Goal: Task Accomplishment & Management: Manage account settings

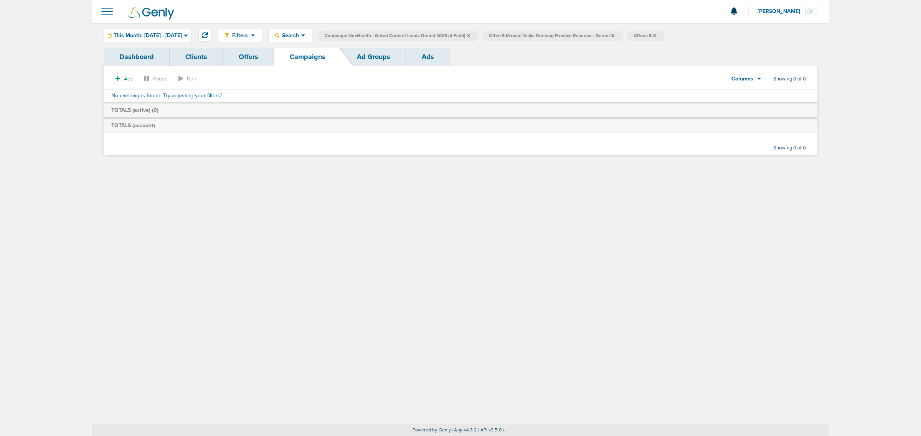
click at [470, 35] on icon at bounding box center [468, 35] width 3 height 3
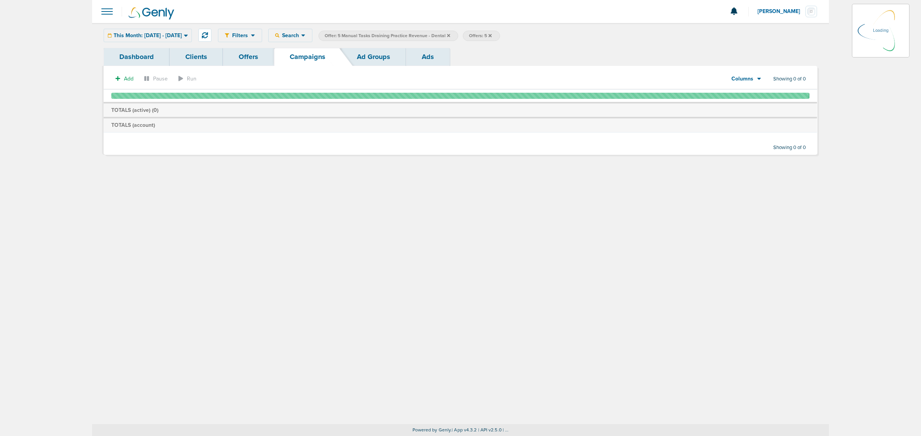
click at [450, 34] on icon at bounding box center [448, 35] width 3 height 5
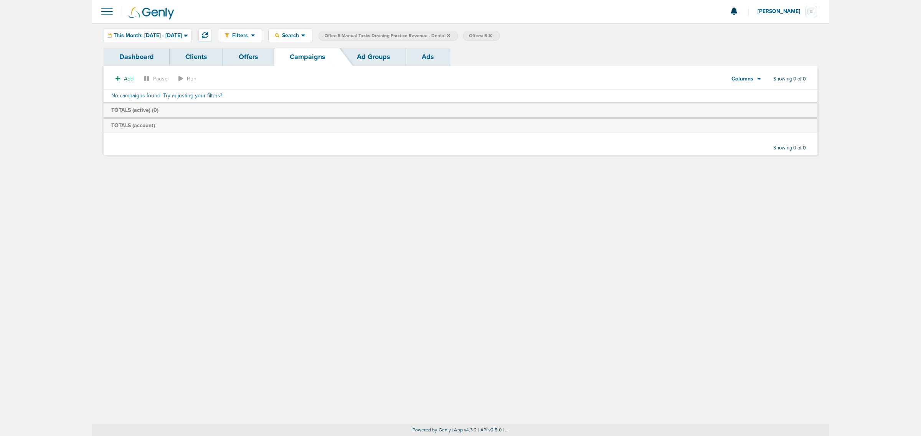
click at [450, 38] on span "Offer: 5 Manual Tasks Draining Practice Revenue - Dental" at bounding box center [386, 36] width 125 height 7
click at [450, 37] on icon at bounding box center [448, 35] width 3 height 5
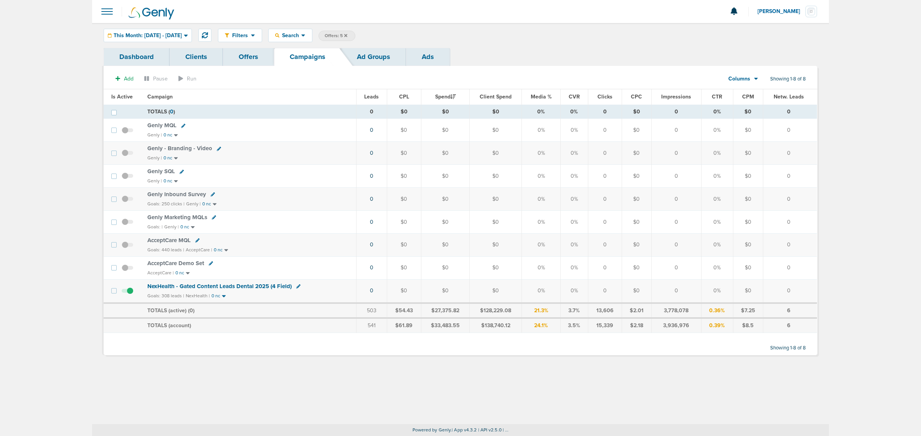
click at [347, 35] on icon at bounding box center [345, 35] width 3 height 3
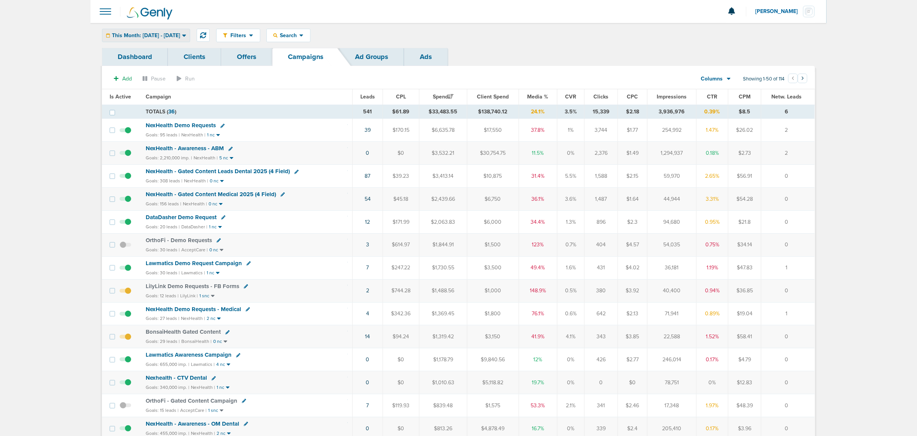
click at [190, 38] on div "This Month: [DATE] - [DATE]" at bounding box center [145, 35] width 87 height 13
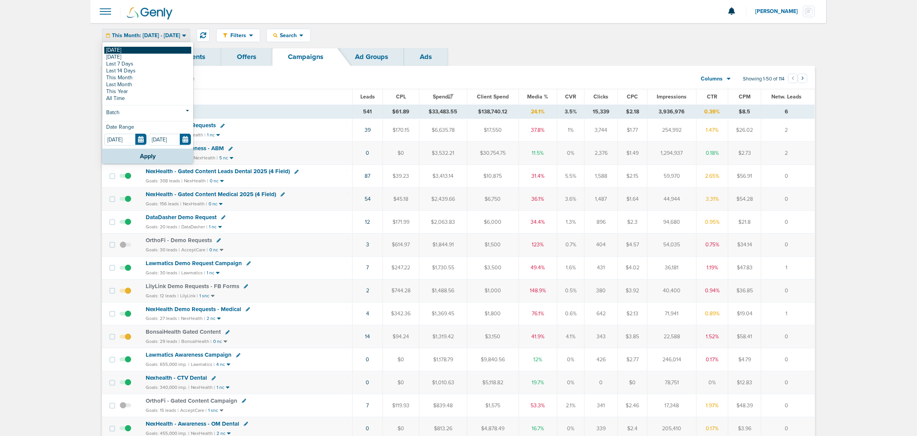
click at [153, 50] on link "[DATE]" at bounding box center [147, 50] width 87 height 7
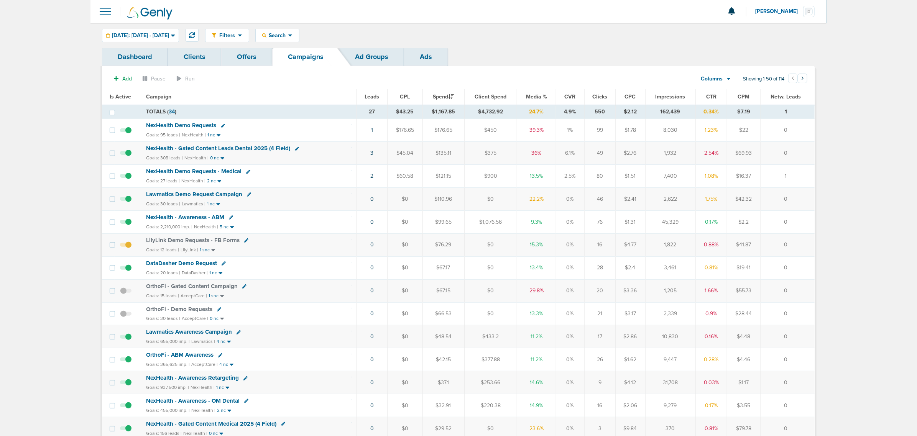
click at [210, 194] on span "Lawmatics Demo Request Campaign" at bounding box center [194, 194] width 96 height 7
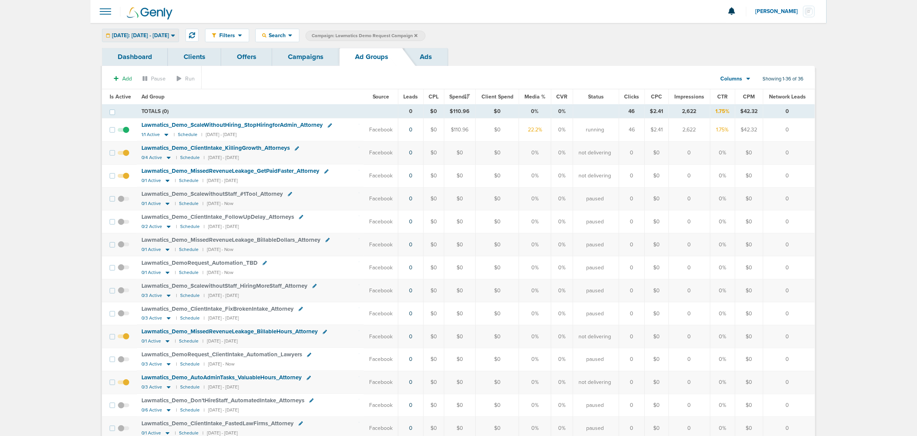
click at [163, 40] on div "[DATE]: [DATE] - [DATE]" at bounding box center [140, 35] width 76 height 13
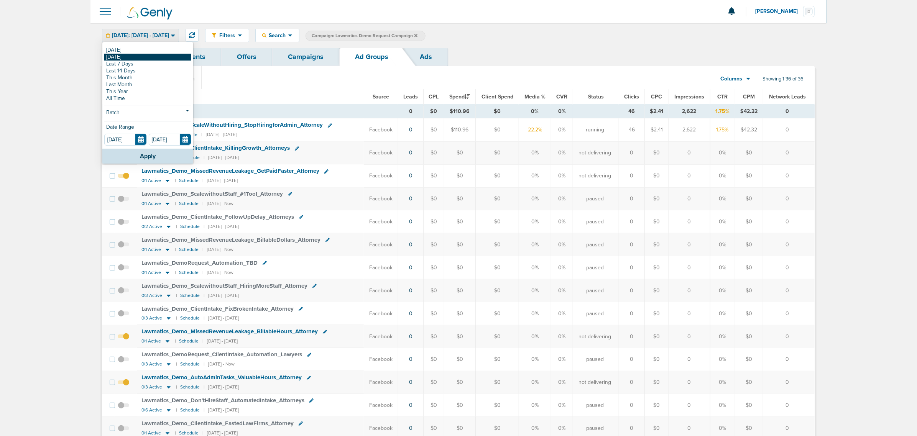
click at [130, 56] on link "[DATE]" at bounding box center [147, 57] width 87 height 7
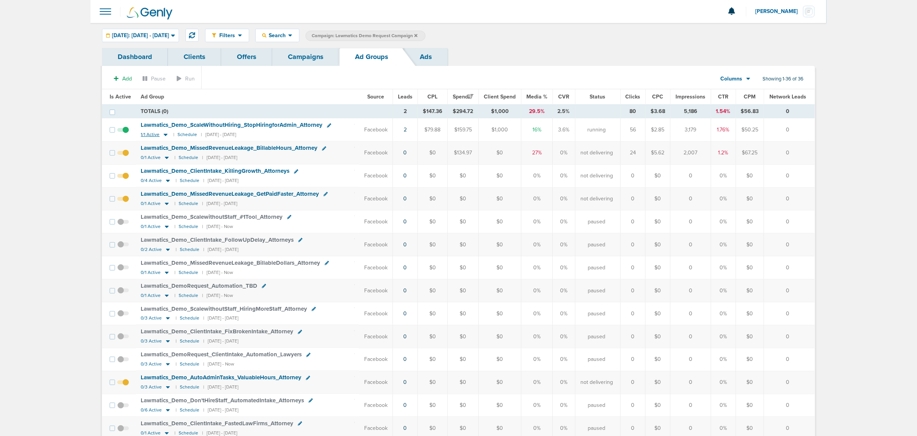
click at [164, 135] on icon at bounding box center [166, 135] width 4 height 2
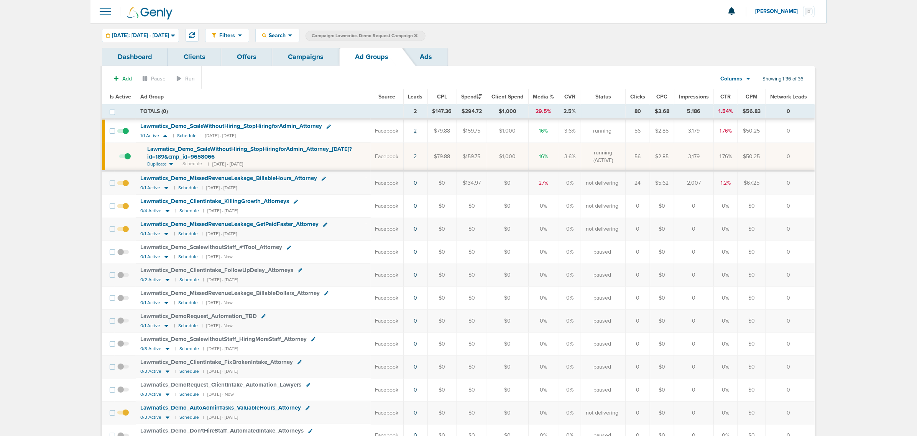
click at [417, 132] on link "2" at bounding box center [415, 131] width 3 height 7
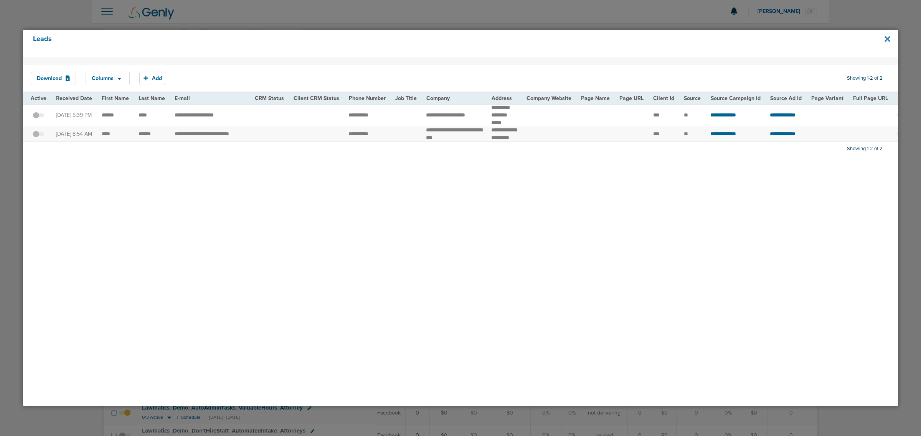
click at [613, 41] on icon at bounding box center [887, 39] width 6 height 6
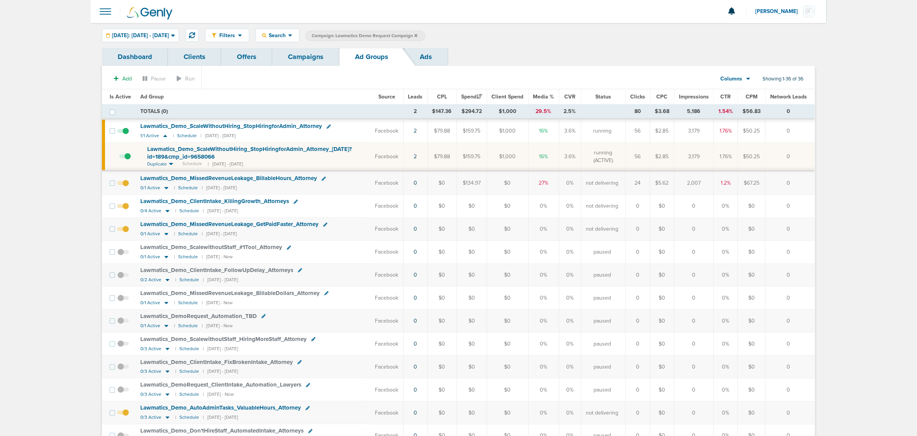
click at [279, 150] on span "Lawmatics_ Demo_ ScaleWithoutHiring_ StopHiringforAdmin_ Attorney_ [DATE]?id=18…" at bounding box center [249, 153] width 205 height 15
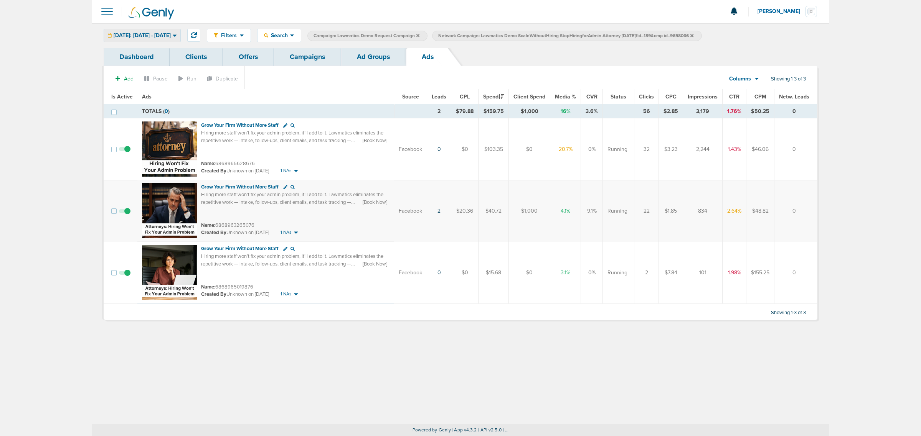
click at [181, 29] on div "[DATE]: [DATE] - [DATE] [DATE] [DATE] Last 7 Days Last 14 Days This Month Last …" at bounding box center [142, 35] width 77 height 13
click at [151, 33] on span "[DATE]: [DATE] - [DATE]" at bounding box center [142, 35] width 57 height 5
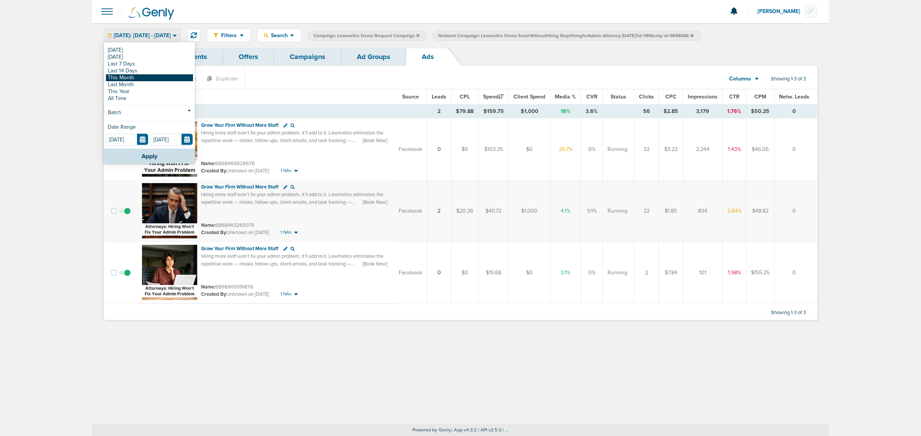
click at [135, 76] on link "This Month" at bounding box center [149, 77] width 87 height 7
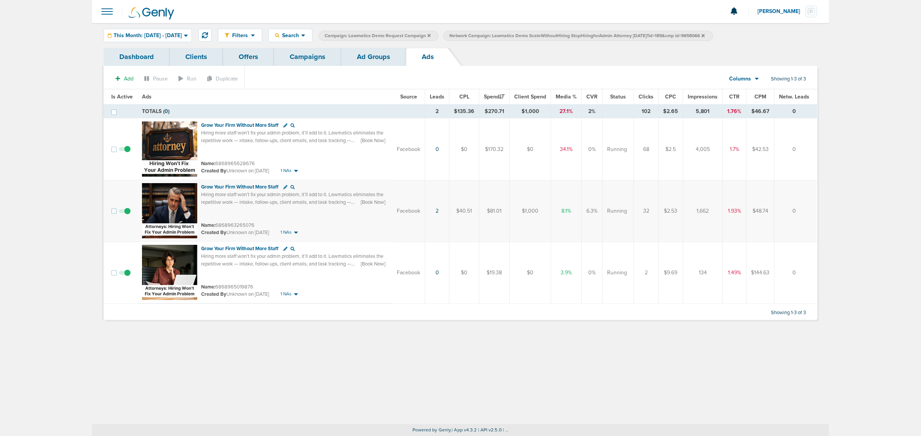
click at [125, 153] on span at bounding box center [125, 153] width 12 height 0
click at [125, 151] on input "checkbox" at bounding box center [125, 151] width 0 height 0
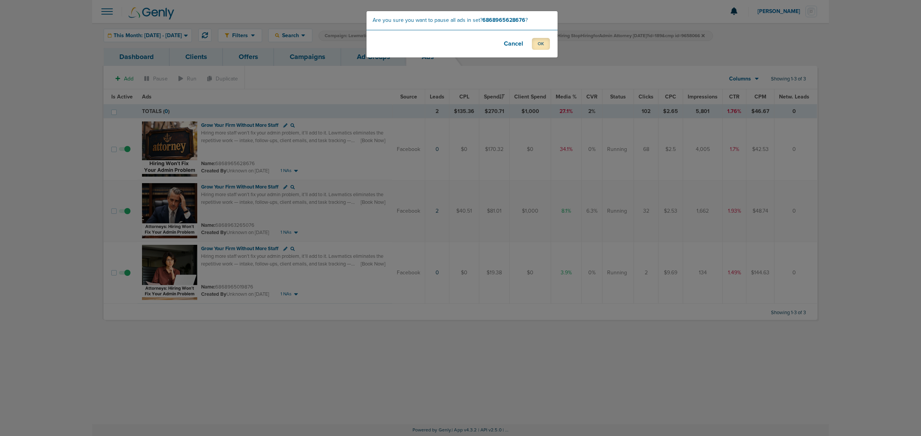
click at [541, 41] on button "OK" at bounding box center [541, 44] width 18 height 12
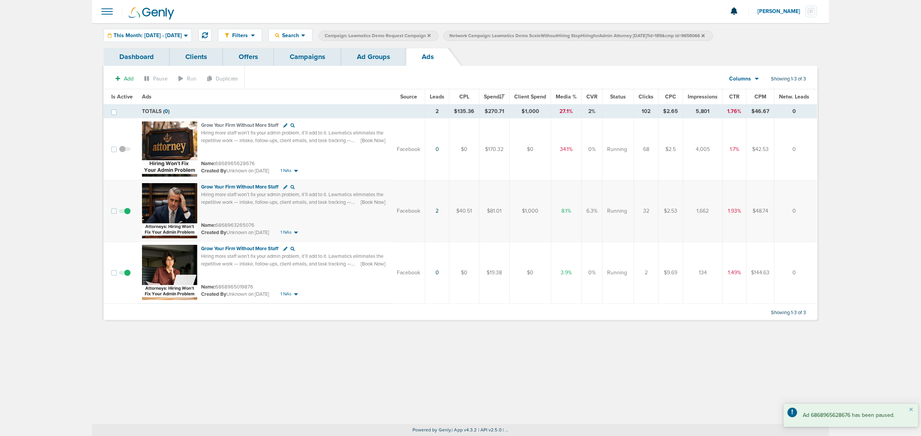
click at [125, 264] on span at bounding box center [125, 277] width 12 height 0
click at [125, 264] on input "checkbox" at bounding box center [125, 275] width 0 height 0
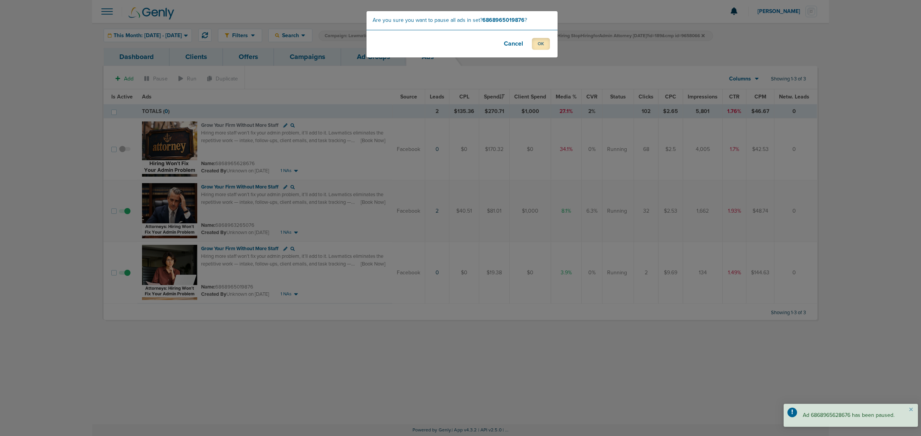
click at [540, 39] on button "OK" at bounding box center [541, 44] width 18 height 12
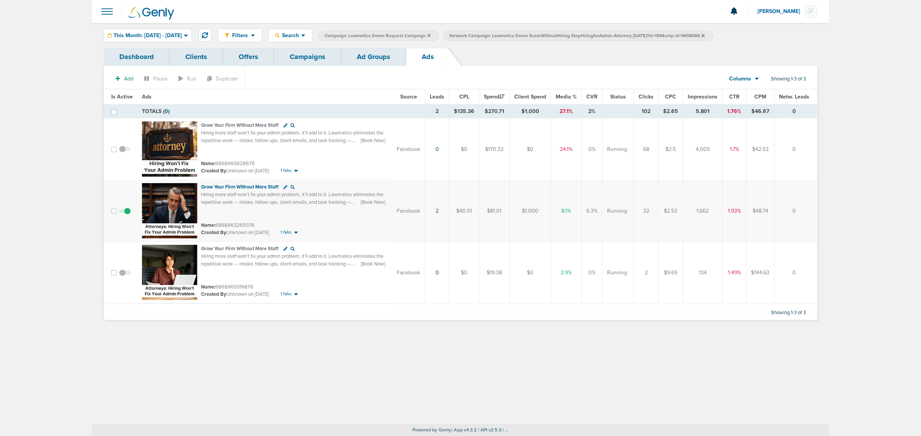
click at [372, 57] on link "Ad Groups" at bounding box center [373, 57] width 65 height 18
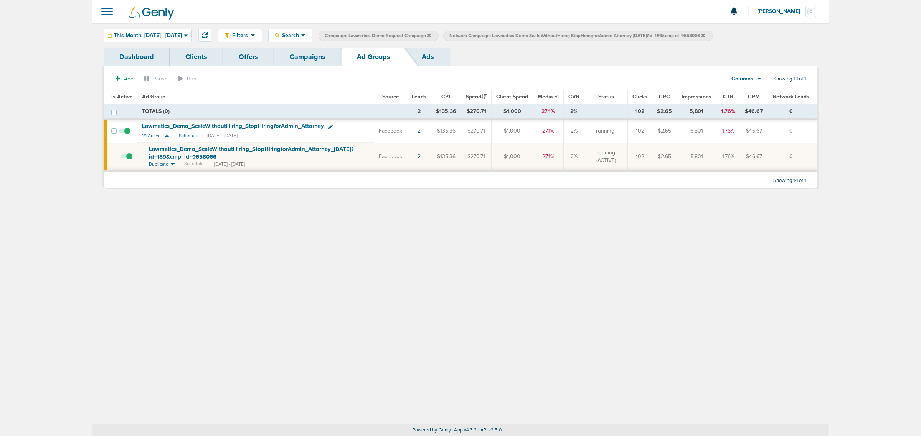
click at [305, 55] on link "Campaigns" at bounding box center [307, 57] width 67 height 18
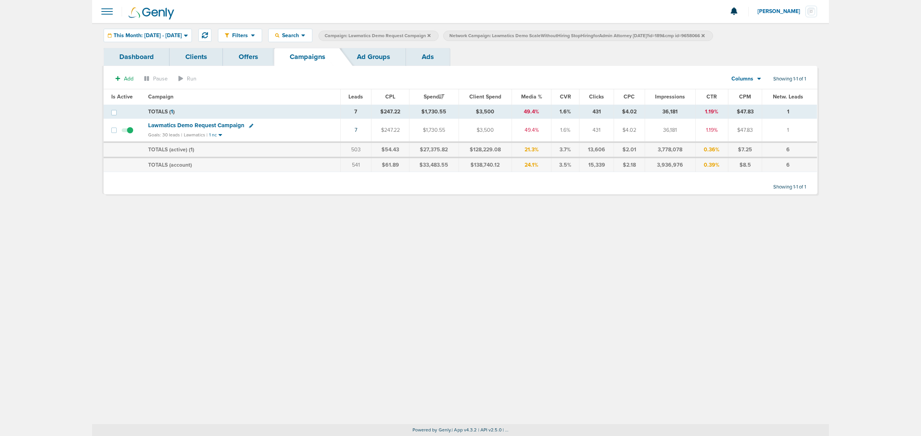
click at [613, 35] on icon at bounding box center [702, 35] width 3 height 3
click at [158, 36] on span "This Month: [DATE] - [DATE]" at bounding box center [148, 35] width 68 height 5
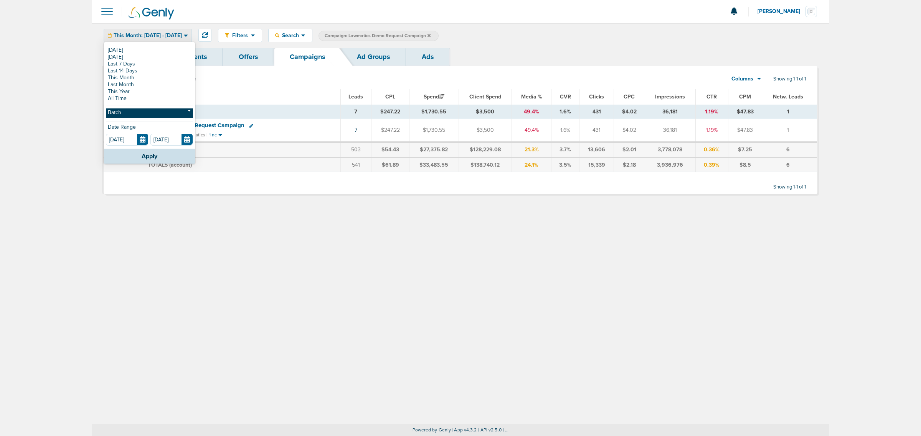
click at [161, 114] on link "Batch" at bounding box center [149, 114] width 87 height 10
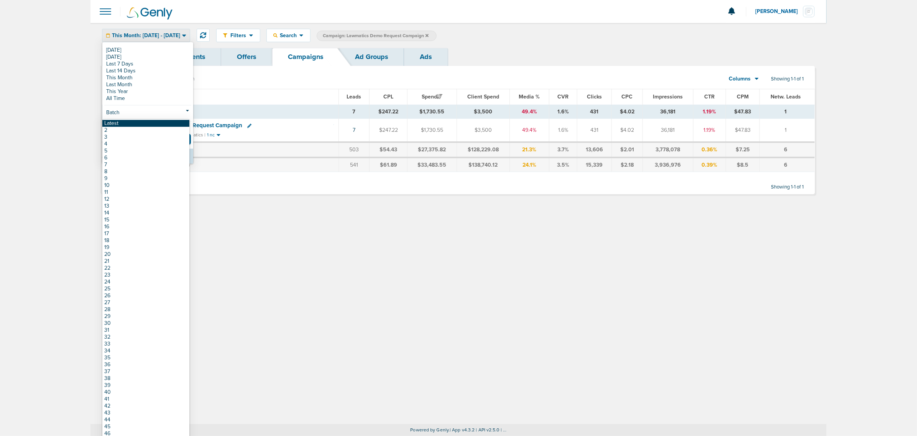
click at [142, 125] on link "Latest" at bounding box center [145, 123] width 87 height 7
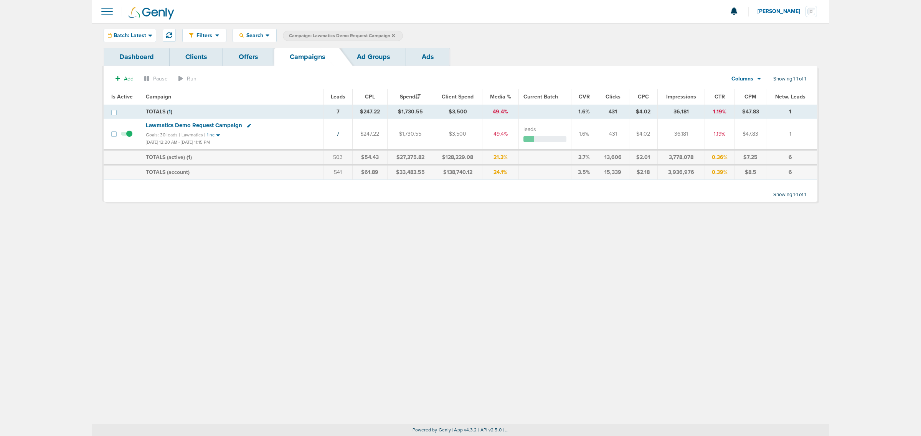
click at [394, 36] on icon at bounding box center [393, 35] width 3 height 3
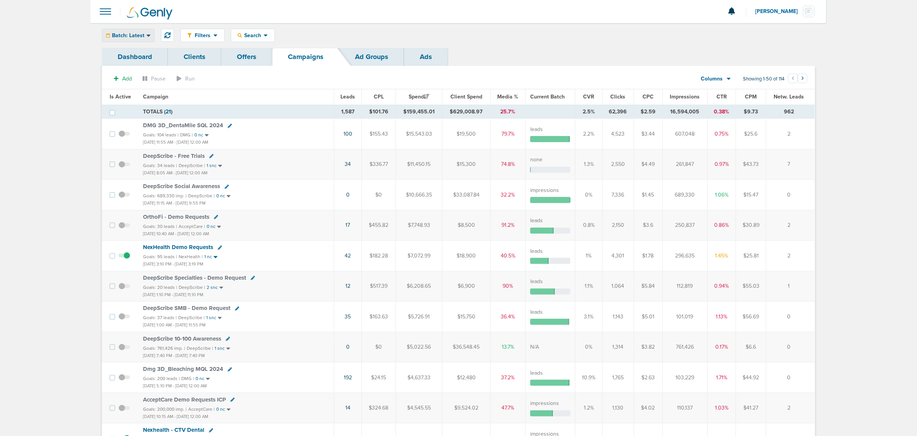
click at [125, 35] on span "Batch: Latest" at bounding box center [128, 35] width 33 height 5
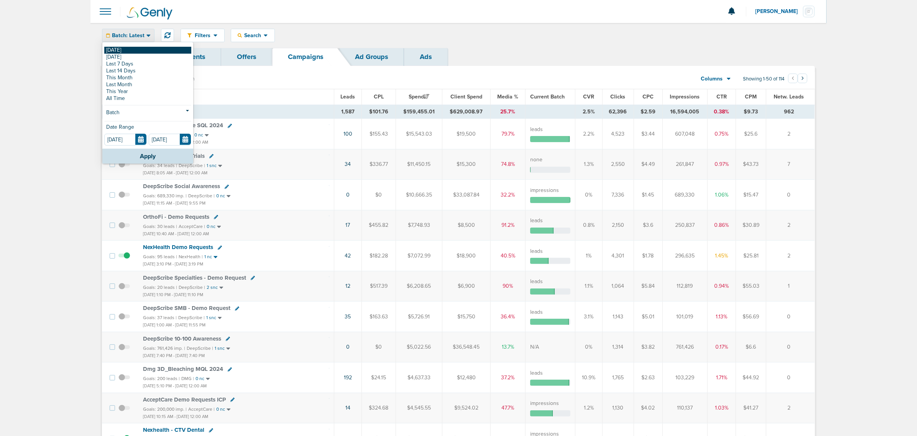
click at [124, 48] on link "[DATE]" at bounding box center [147, 50] width 87 height 7
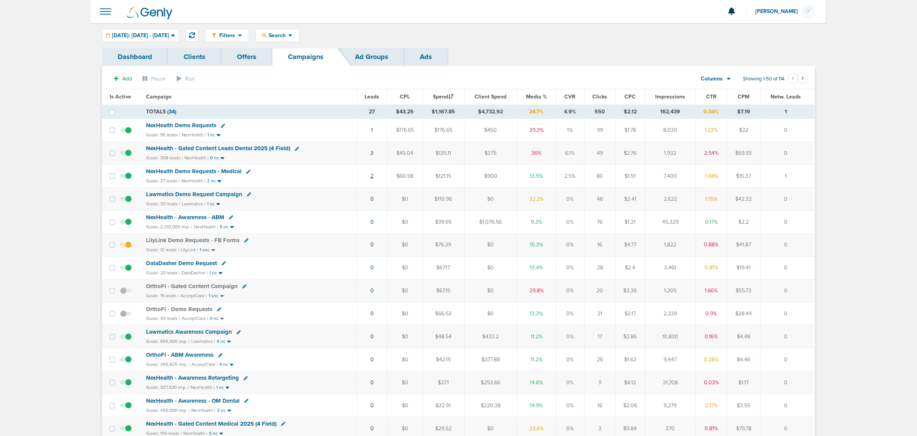
click at [372, 177] on link "2" at bounding box center [372, 176] width 3 height 7
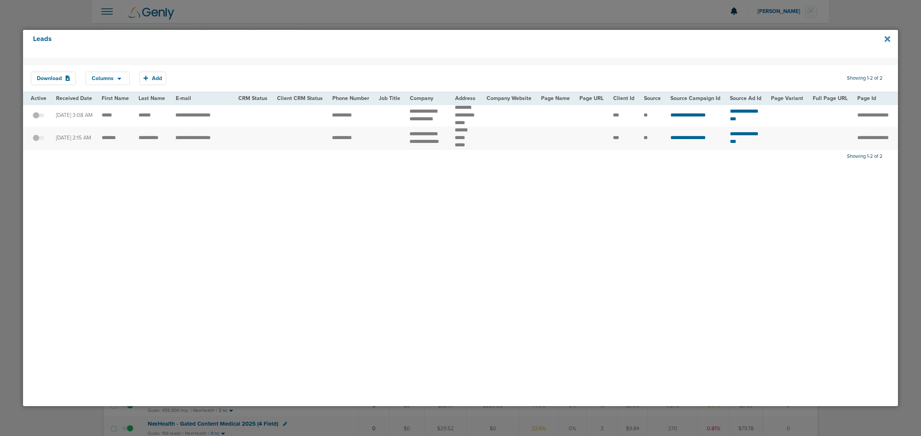
click at [613, 36] on icon at bounding box center [887, 39] width 6 height 8
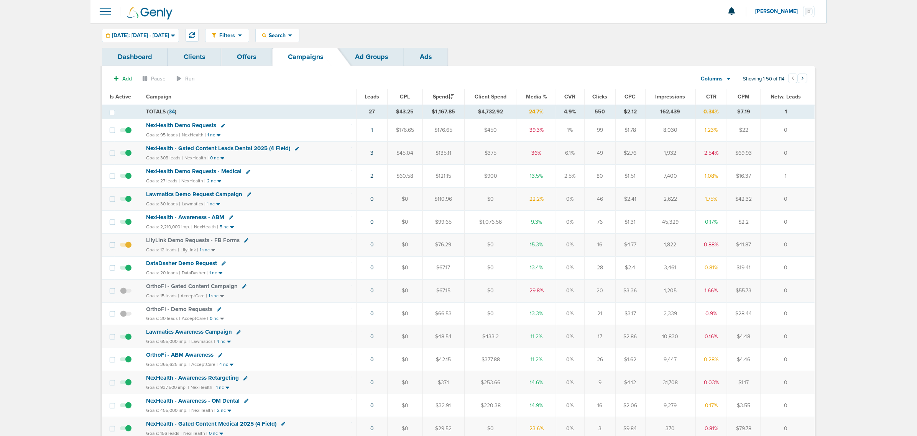
click at [199, 171] on span "NexHealth Demo Requests - Medical" at bounding box center [194, 171] width 96 height 7
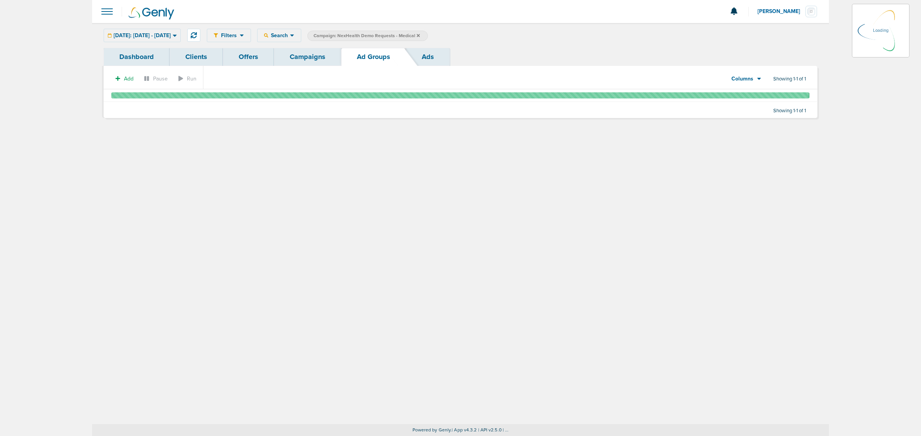
click at [181, 35] on div "[DATE]: [DATE] - [DATE] [DATE] [DATE] Last 7 Days Last 14 Days This Month Last …" at bounding box center [142, 35] width 77 height 13
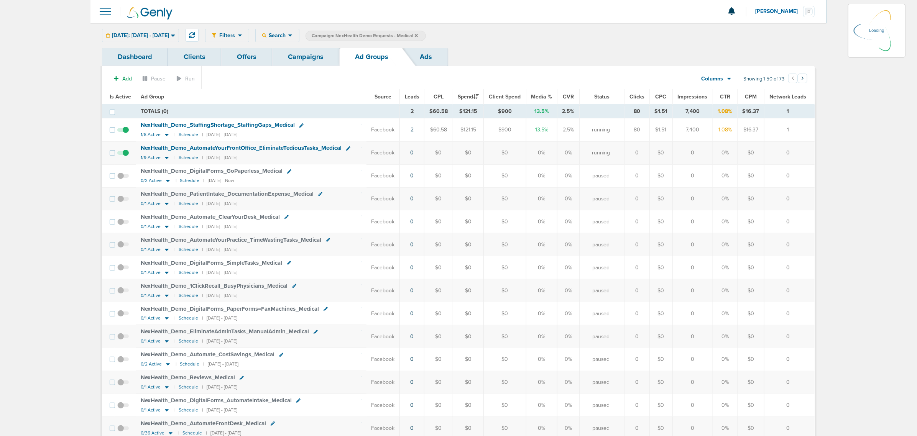
click at [175, 37] on icon at bounding box center [173, 35] width 4 height 7
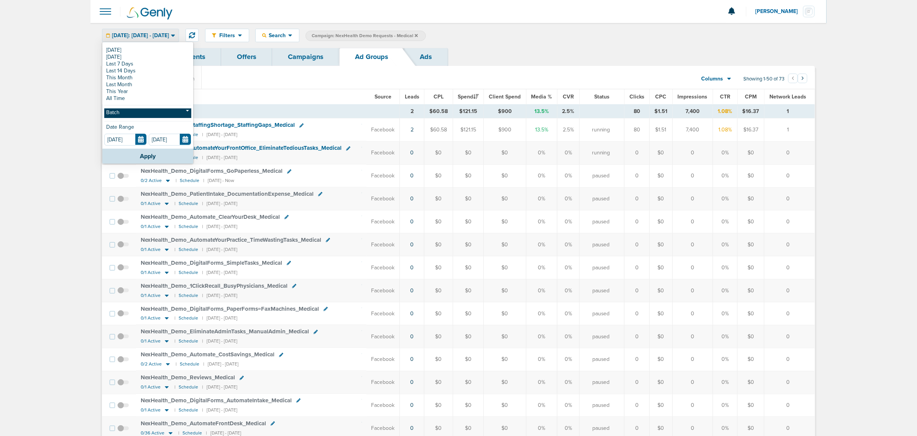
click at [146, 110] on link "Batch" at bounding box center [147, 114] width 87 height 10
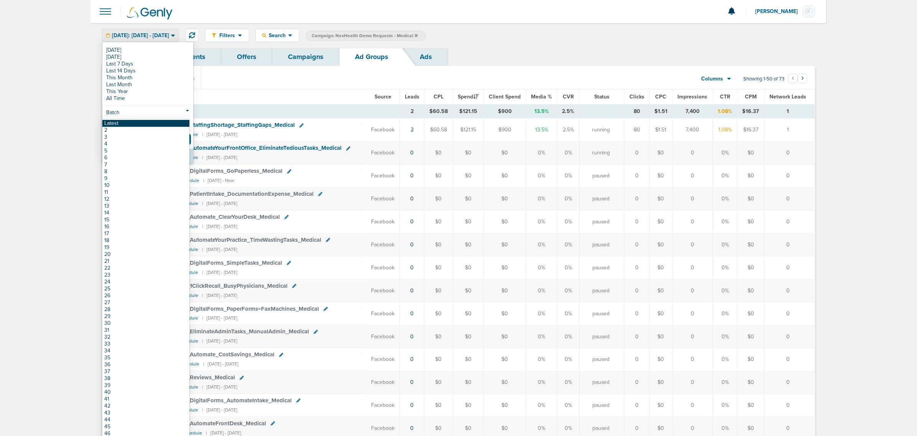
click at [134, 123] on link "Latest" at bounding box center [145, 123] width 87 height 7
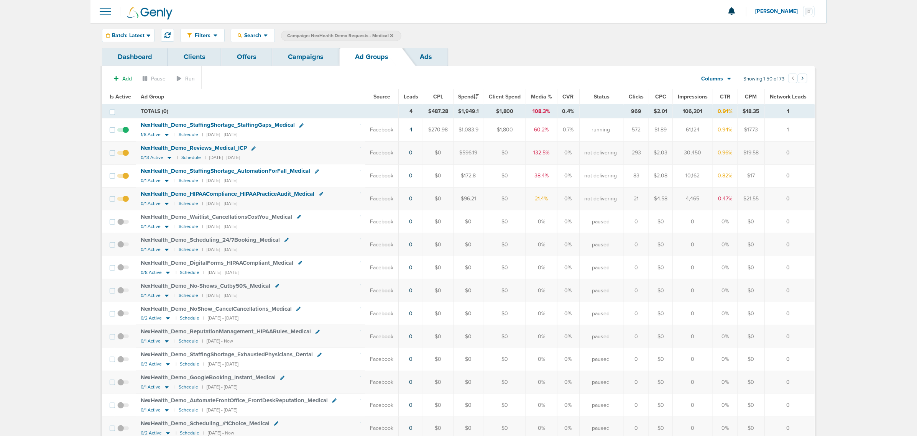
click at [308, 60] on link "Campaigns" at bounding box center [305, 57] width 67 height 18
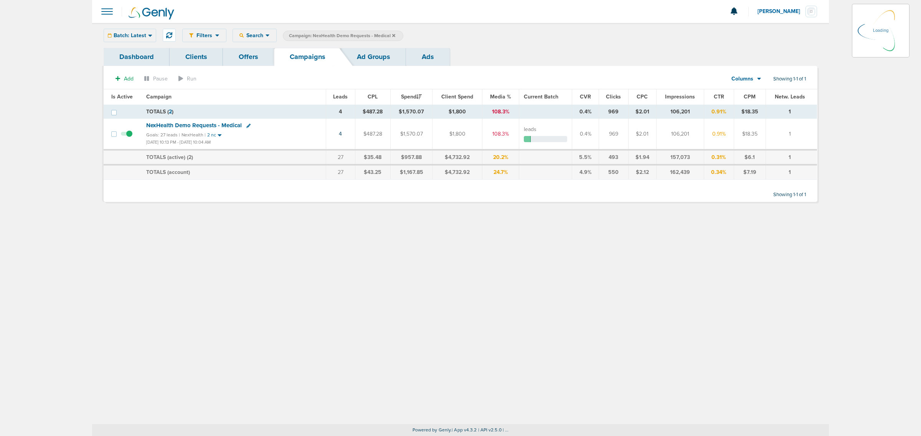
click at [392, 35] on icon at bounding box center [393, 35] width 3 height 5
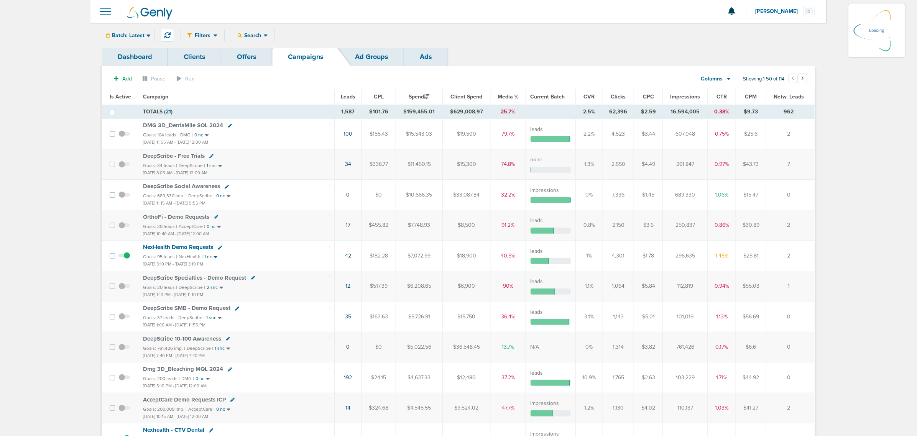
click at [267, 32] on div "Filters Active Only Settings Status Active Inactive Objectives MQL SQL Traffic …" at bounding box center [498, 35] width 635 height 13
click at [264, 34] on icon at bounding box center [266, 35] width 4 height 7
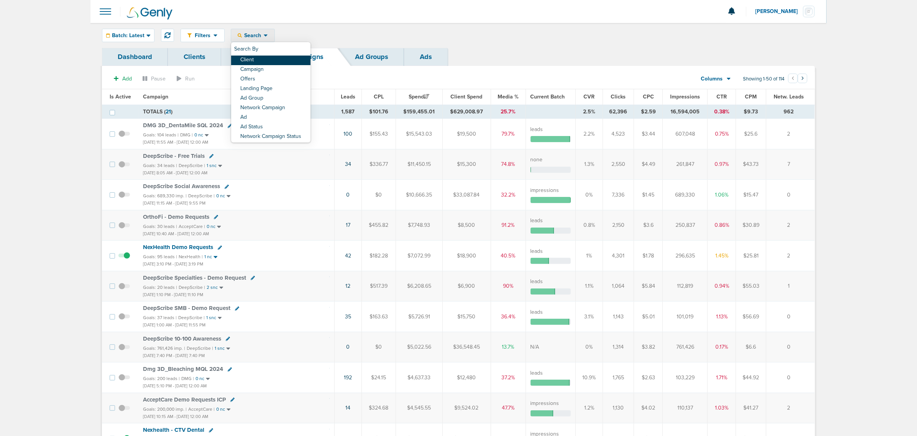
click at [260, 58] on link "Client" at bounding box center [270, 61] width 79 height 10
type input "nex"
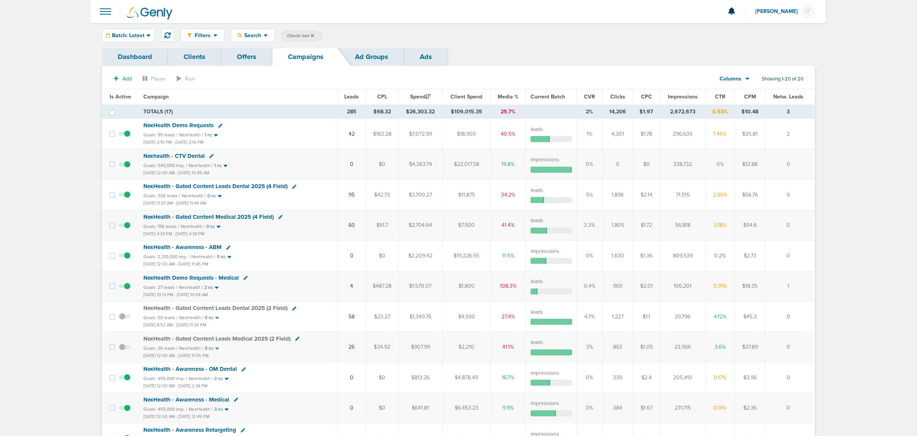
click at [613, 95] on span "Impressions" at bounding box center [683, 97] width 30 height 7
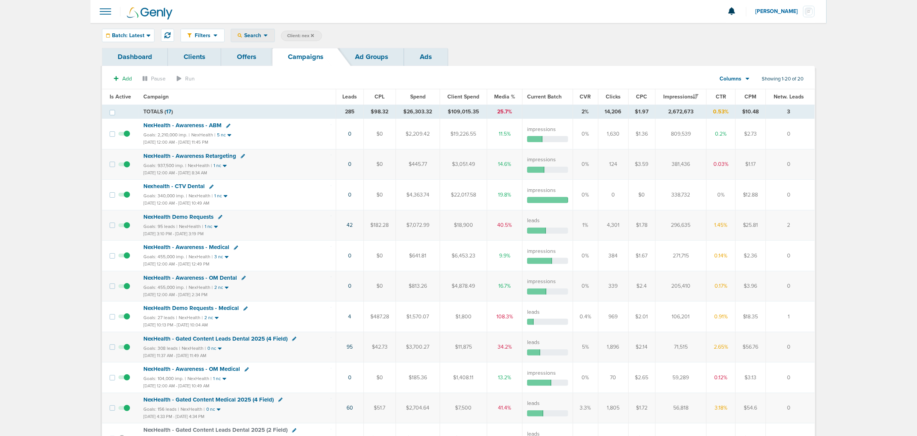
click at [257, 33] on div "Search" at bounding box center [252, 35] width 43 height 13
click at [144, 35] on div "Batch: Latest" at bounding box center [128, 35] width 52 height 13
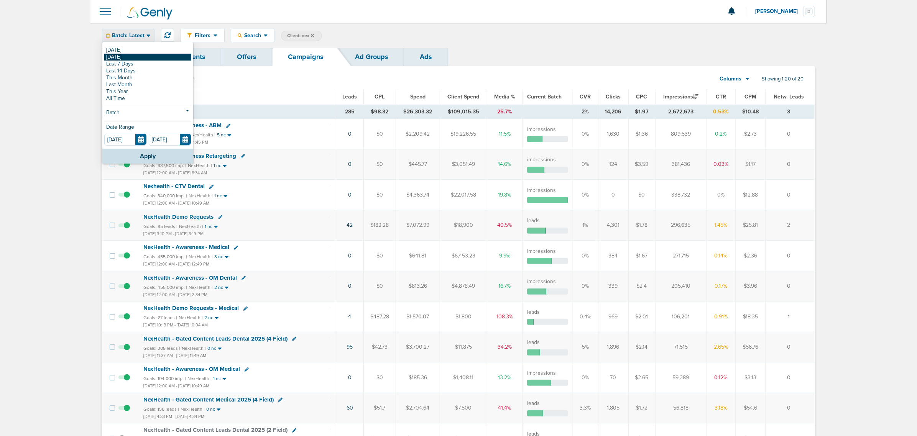
click at [128, 56] on link "[DATE]" at bounding box center [147, 57] width 87 height 7
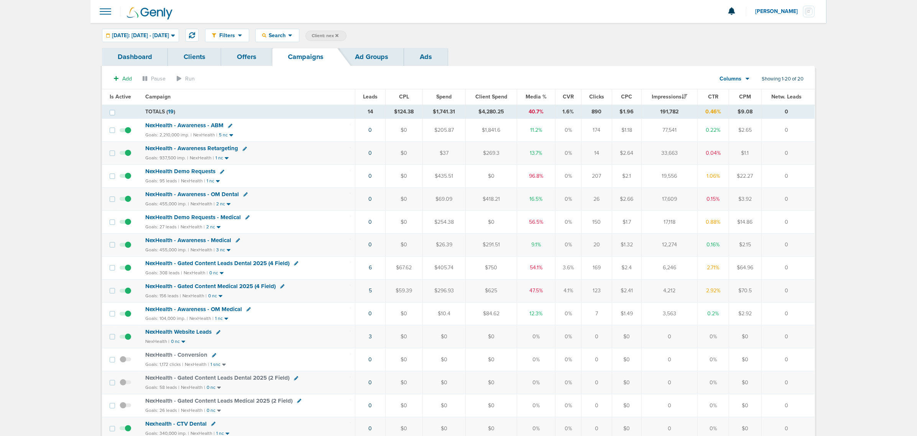
click at [210, 152] on span "NexHealth - Awareness Retargeting" at bounding box center [191, 148] width 93 height 7
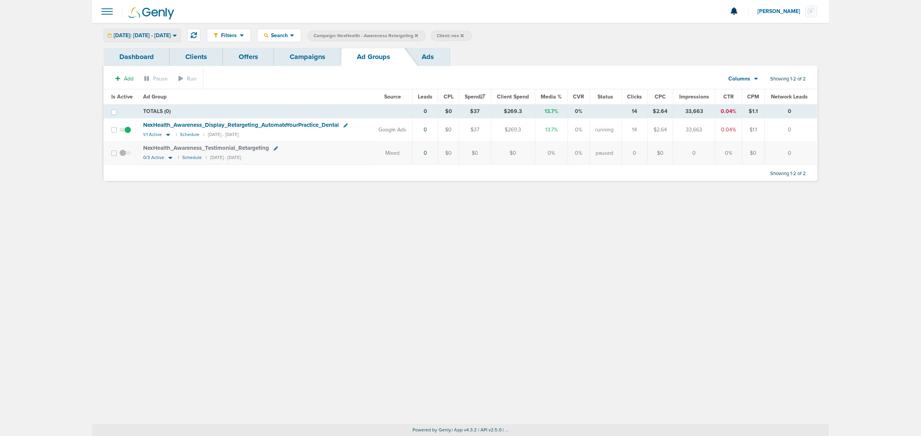
click at [132, 35] on span "[DATE]: [DATE] - [DATE]" at bounding box center [142, 35] width 57 height 5
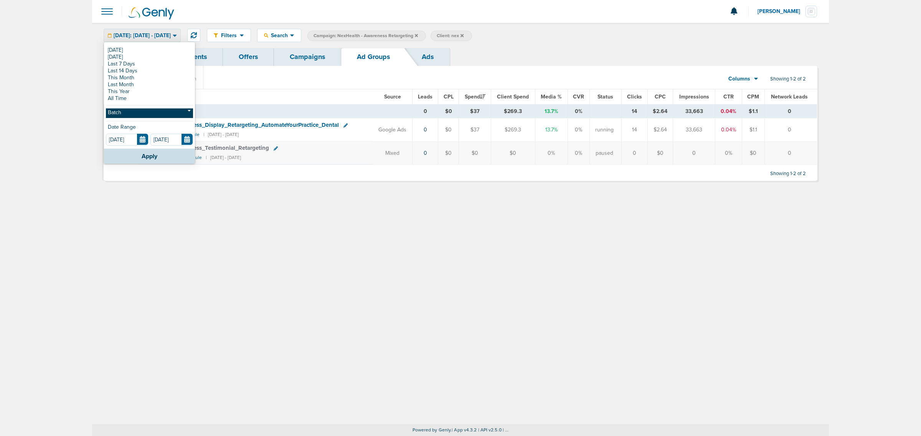
click at [138, 114] on link "Batch" at bounding box center [149, 114] width 87 height 10
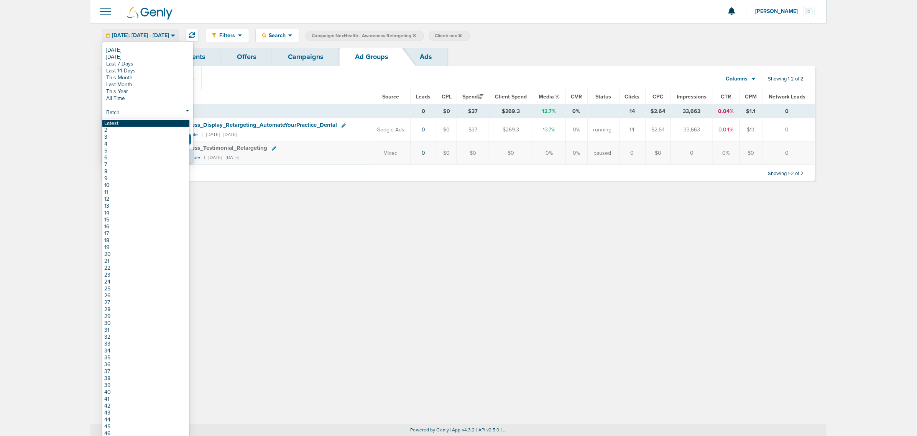
click at [138, 127] on link "Latest" at bounding box center [145, 123] width 87 height 7
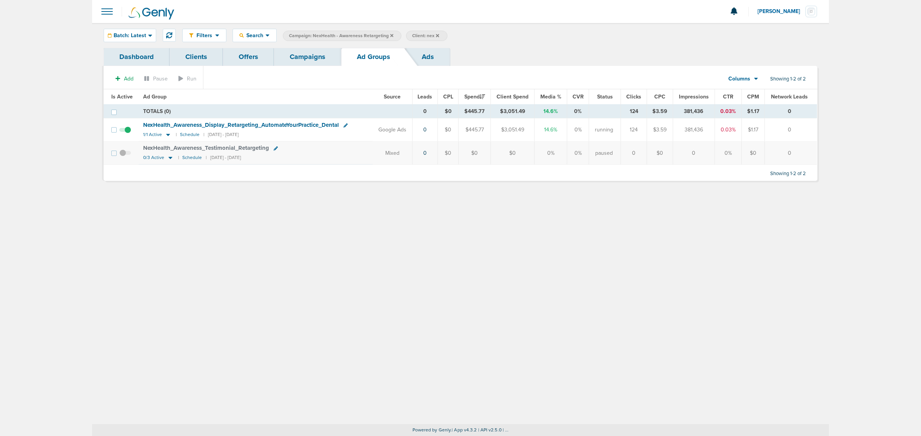
click at [311, 56] on link "Campaigns" at bounding box center [307, 57] width 67 height 18
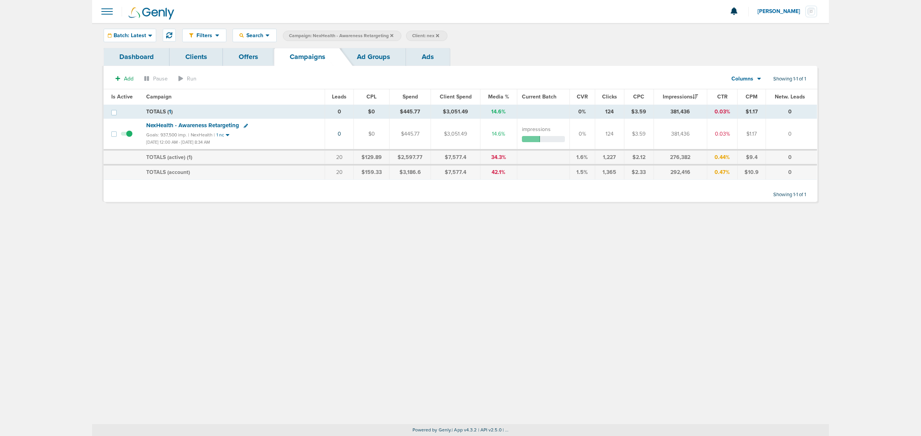
click at [390, 35] on icon at bounding box center [391, 35] width 3 height 3
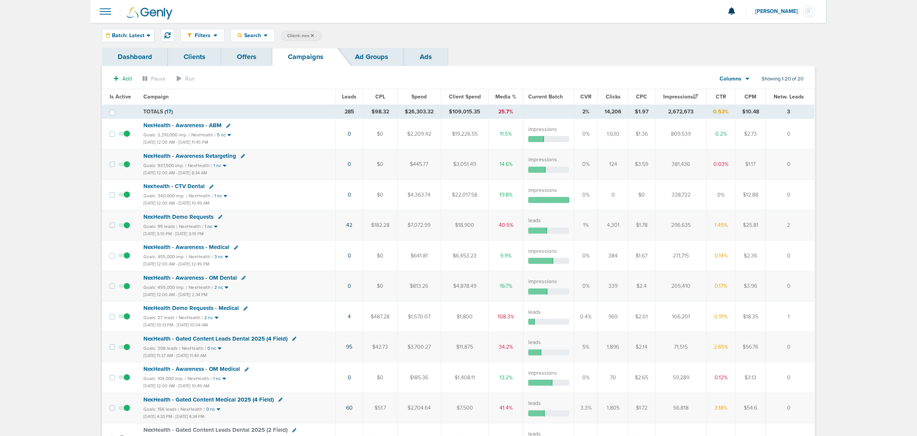
click at [295, 37] on span "Client: nex" at bounding box center [300, 36] width 27 height 7
drag, startPoint x: 366, startPoint y: 39, endPoint x: 336, endPoint y: 36, distance: 29.7
click at [336, 36] on span "Client Campaign Offers Landing Page Ad Group Network Campaign Ad Ad Status Netw…" at bounding box center [348, 36] width 134 height 11
type input "accept"
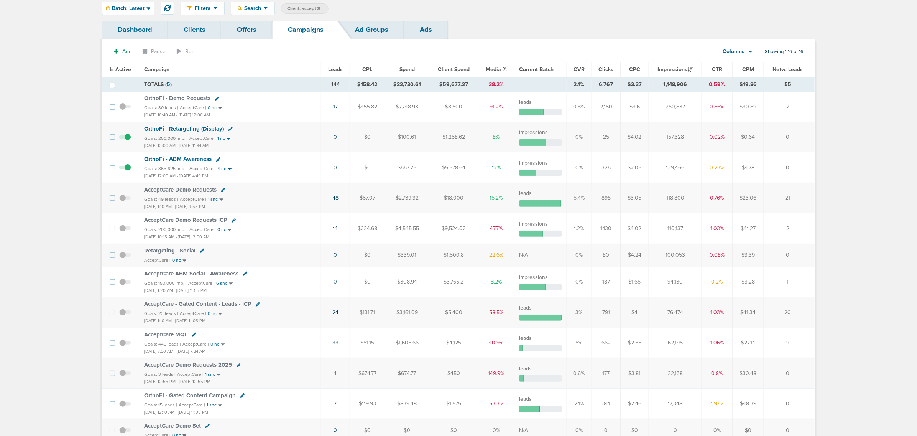
scroll to position [13, 0]
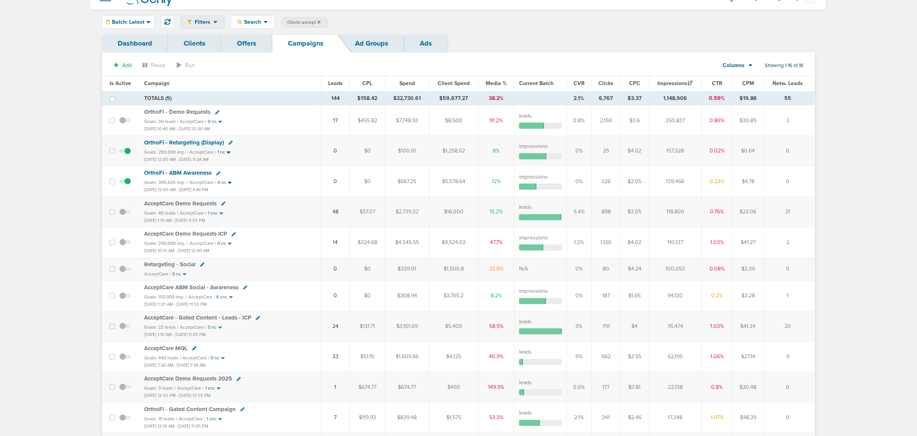
click at [199, 18] on div "Filters" at bounding box center [202, 22] width 43 height 13
click at [268, 18] on div "Search" at bounding box center [252, 22] width 43 height 13
click at [138, 20] on span "Batch: Latest" at bounding box center [128, 22] width 33 height 5
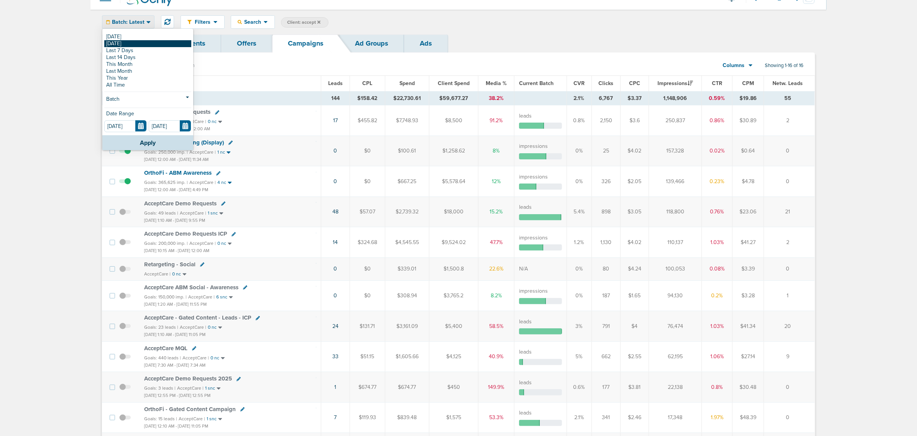
click at [137, 44] on link "[DATE]" at bounding box center [147, 43] width 87 height 7
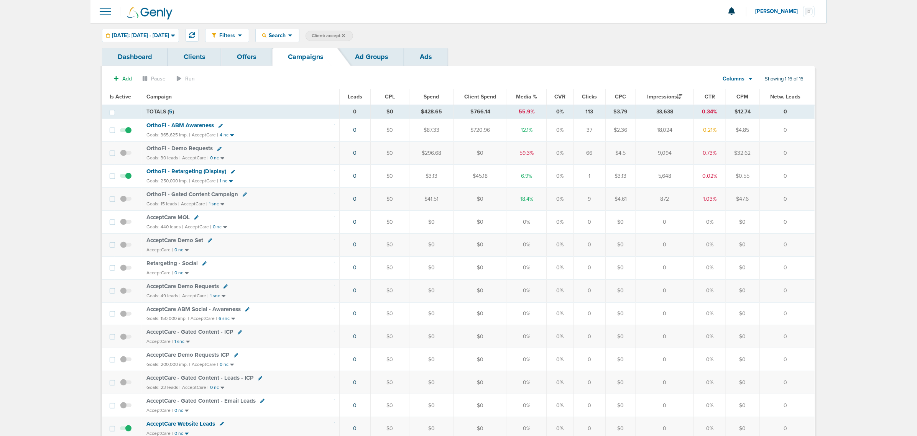
click at [200, 125] on span "OrthoFi - ABM Awareness" at bounding box center [181, 125] width 68 height 7
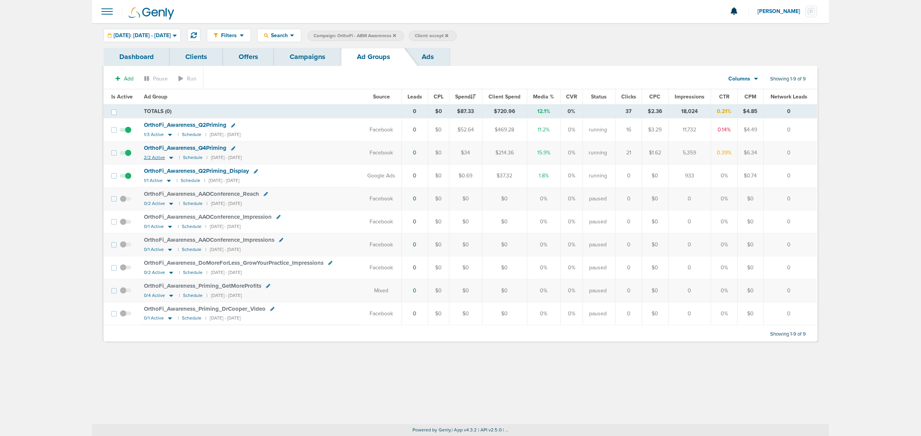
click at [171, 158] on icon at bounding box center [171, 158] width 4 height 2
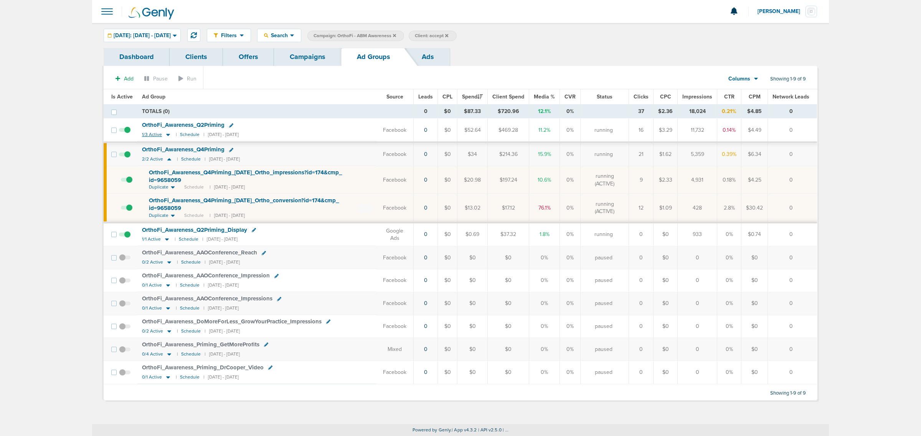
click at [166, 136] on icon at bounding box center [168, 135] width 8 height 7
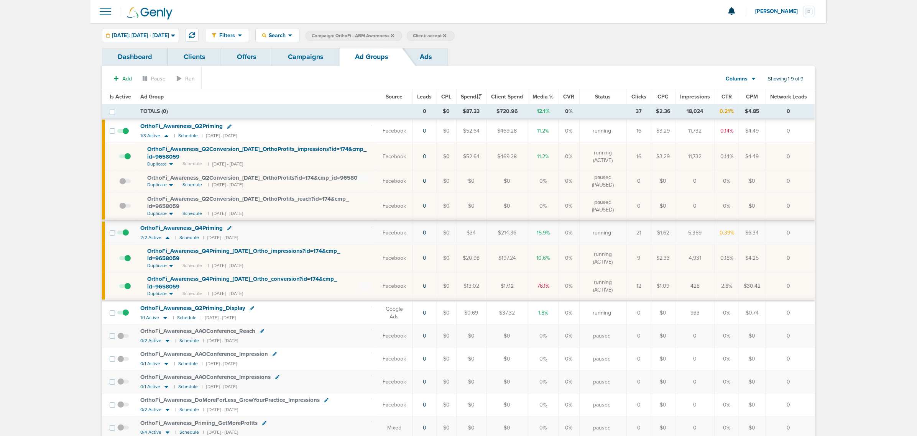
click at [129, 160] on span at bounding box center [125, 160] width 12 height 0
click at [119, 158] on input "checkbox" at bounding box center [119, 158] width 0 height 0
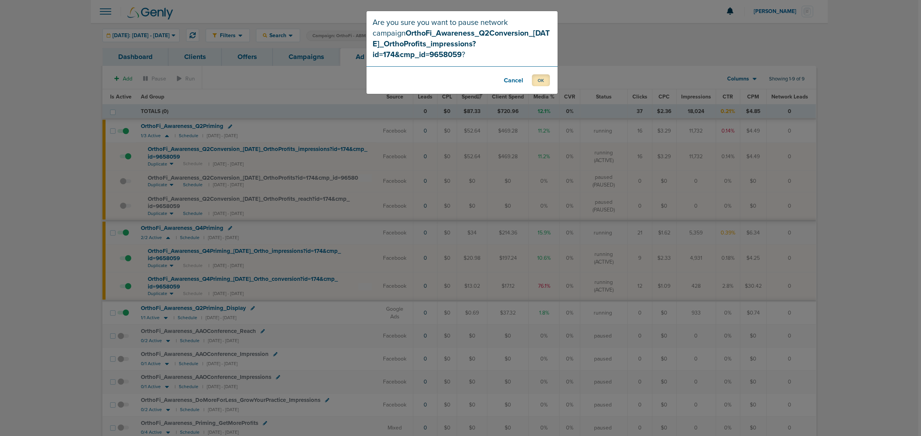
click at [545, 74] on button "OK" at bounding box center [541, 80] width 18 height 12
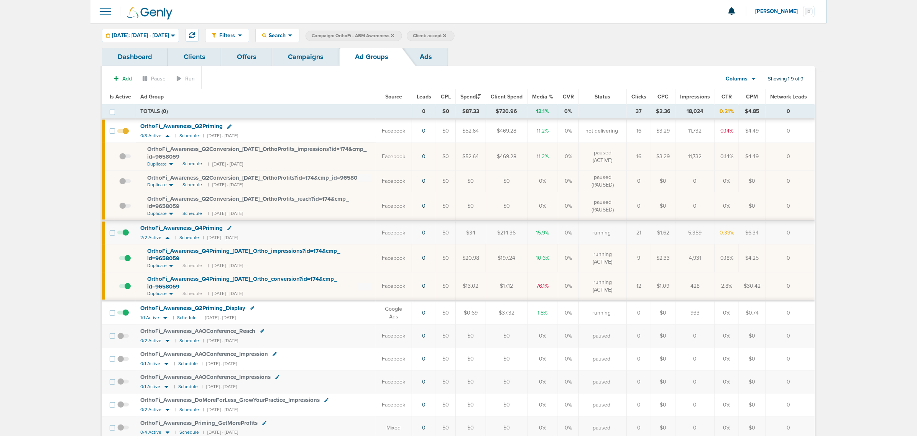
click at [229, 229] on icon at bounding box center [229, 228] width 4 height 4
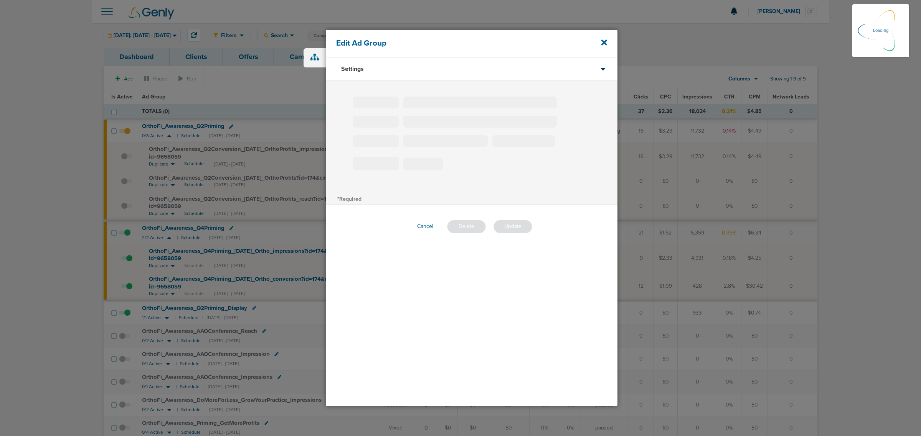
type input "OrthoFi_Awareness_Q4Priming"
type input "20"
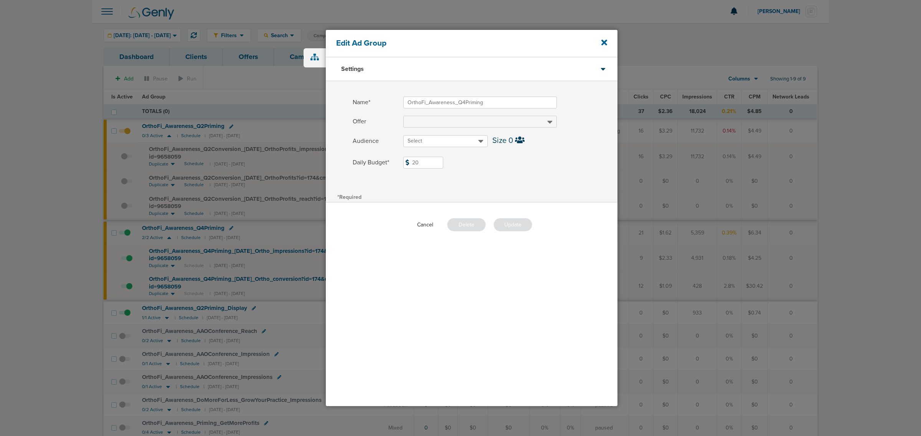
click at [430, 224] on button "Cancel" at bounding box center [425, 225] width 28 height 12
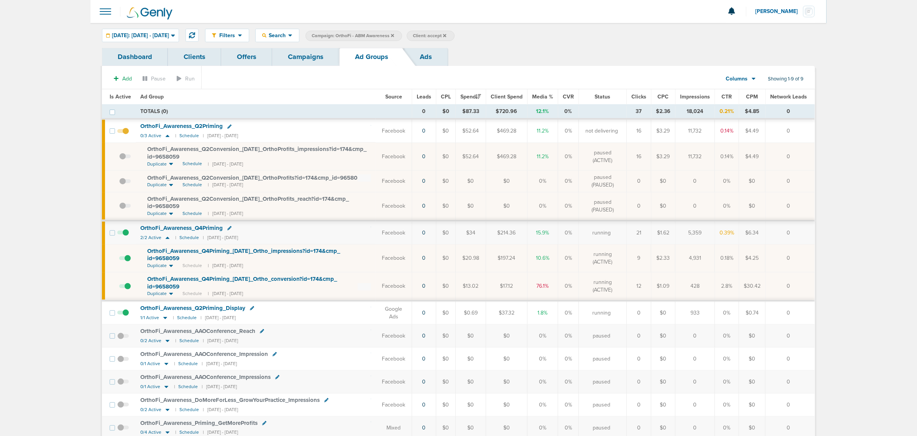
click at [183, 260] on div "OrthoFi_ Awareness_ Q4Priming_ [DATE]_ Ortho_ impressions?id=174&cmp_ id=9658059" at bounding box center [259, 255] width 224 height 15
click at [229, 125] on icon at bounding box center [229, 127] width 4 height 4
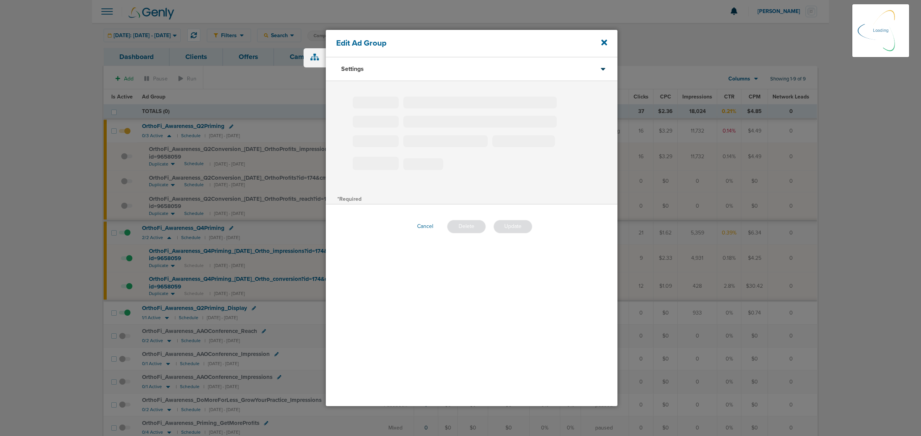
type input "OrthoFi_Awareness_Q2Priming"
type input "50"
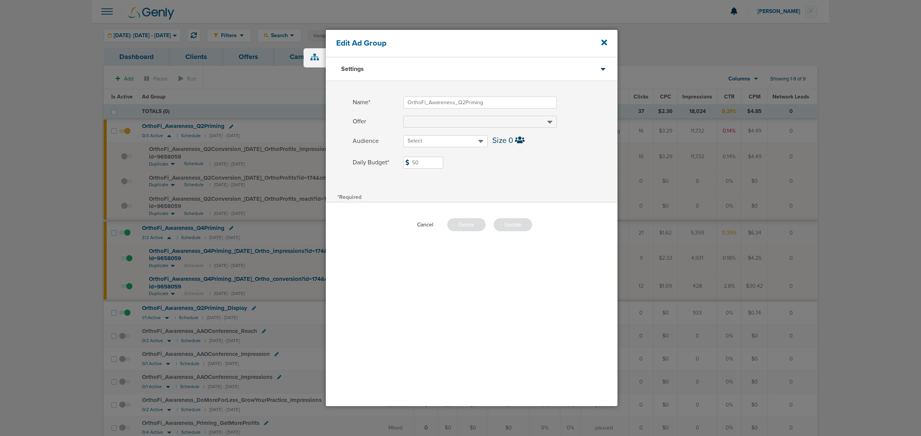
click at [419, 223] on button "Cancel" at bounding box center [425, 225] width 28 height 12
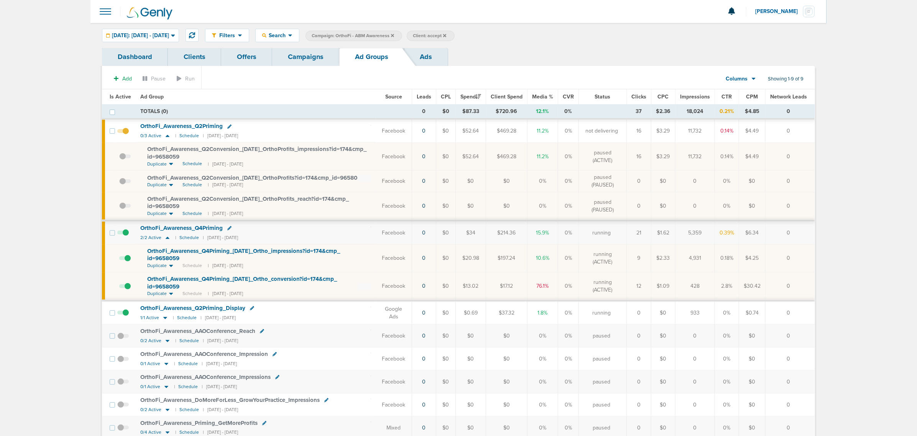
click at [231, 229] on icon at bounding box center [229, 228] width 4 height 4
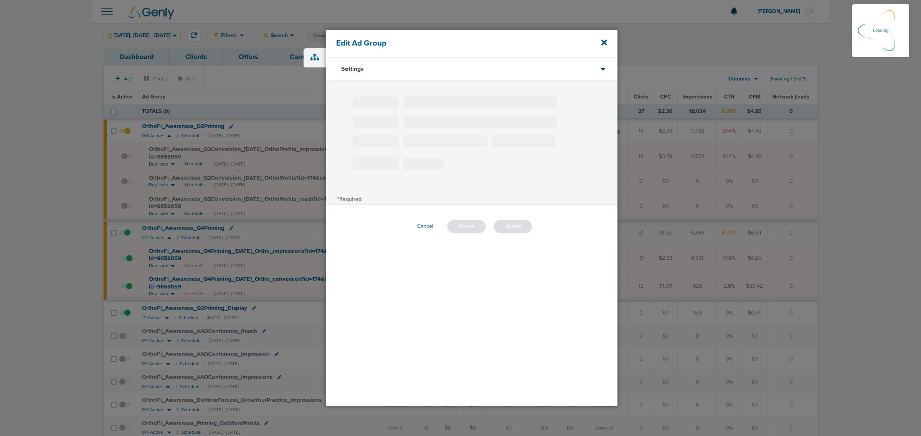
type input "OrthoFi_Awareness_Q4Priming"
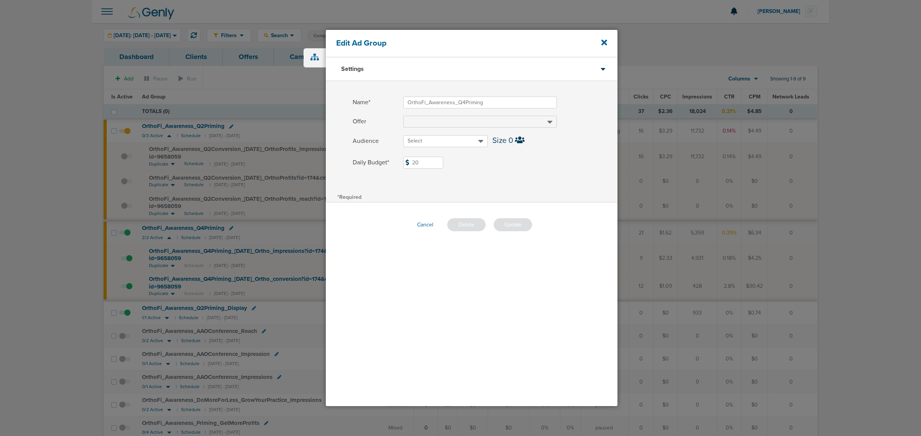
drag, startPoint x: 426, startPoint y: 162, endPoint x: 377, endPoint y: 162, distance: 49.5
click at [377, 162] on label "Daily Budget* 20 $20" at bounding box center [484, 163] width 265 height 12
type input "40"
click at [545, 198] on div "*Required" at bounding box center [472, 196] width 292 height 11
click at [518, 227] on button "Update" at bounding box center [512, 224] width 39 height 13
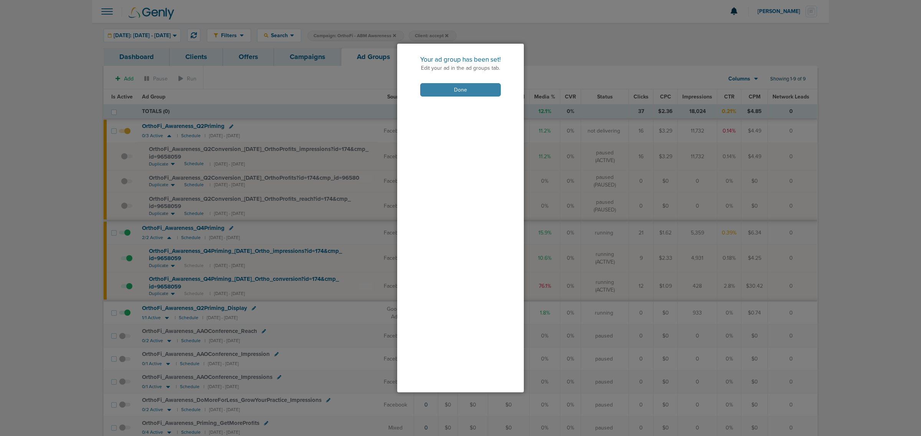
click at [470, 89] on button "Done" at bounding box center [460, 89] width 81 height 13
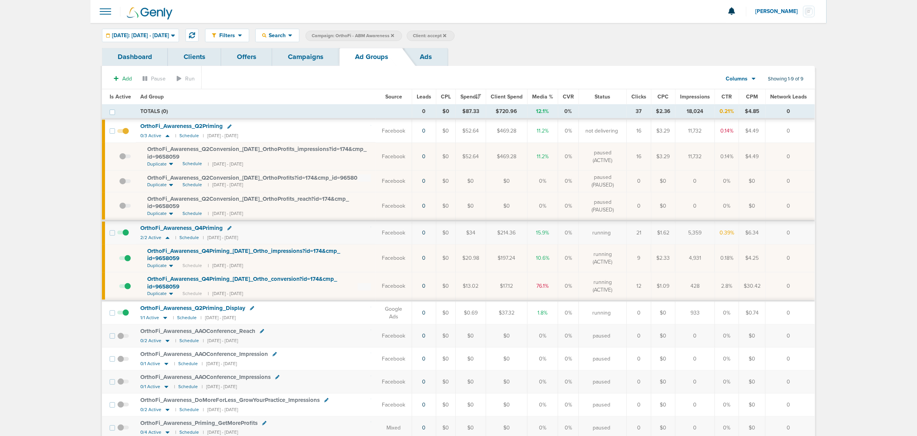
click at [296, 56] on link "Campaigns" at bounding box center [305, 57] width 67 height 18
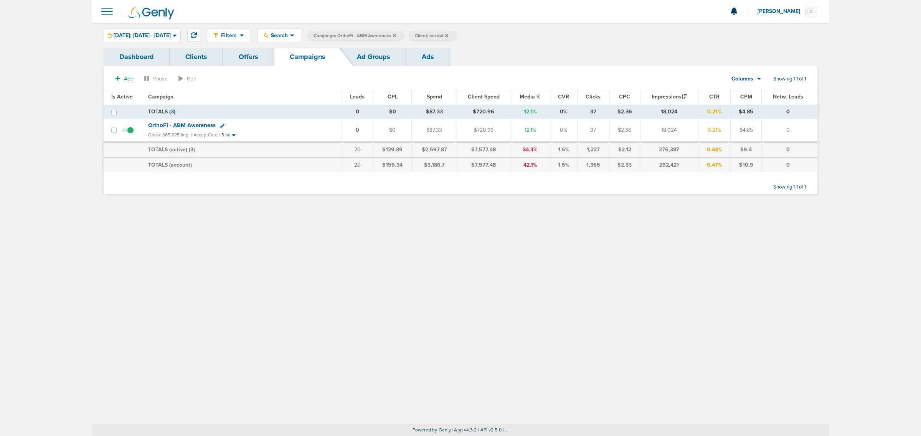
click at [396, 35] on icon at bounding box center [394, 35] width 3 height 3
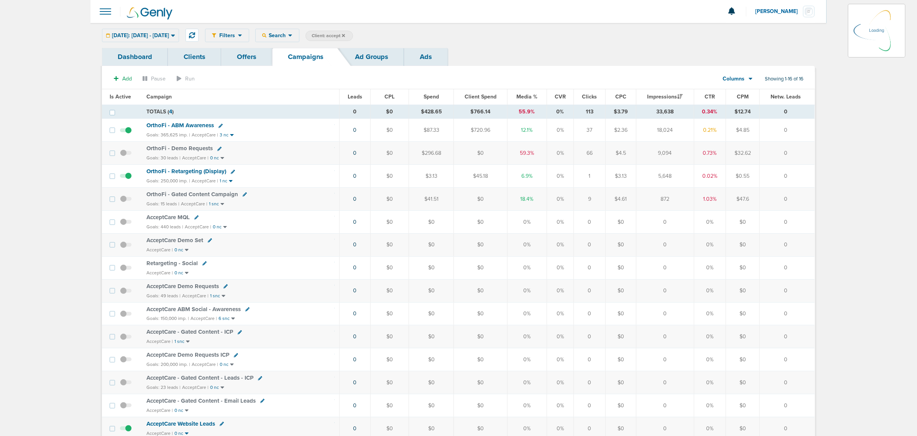
click at [345, 33] on span "Client: accept" at bounding box center [328, 36] width 33 height 7
drag, startPoint x: 422, startPoint y: 37, endPoint x: 367, endPoint y: 33, distance: 55.4
click at [367, 33] on span "Client Campaign Offers Landing Page Ad Group Network Campaign Ad Ad Status Netw…" at bounding box center [373, 36] width 134 height 11
type input "lily"
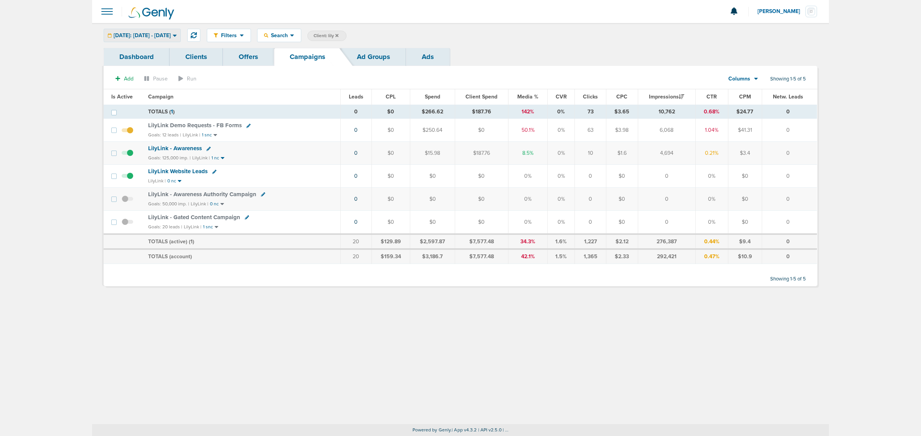
click at [171, 35] on span "[DATE]: [DATE] - [DATE]" at bounding box center [142, 35] width 57 height 5
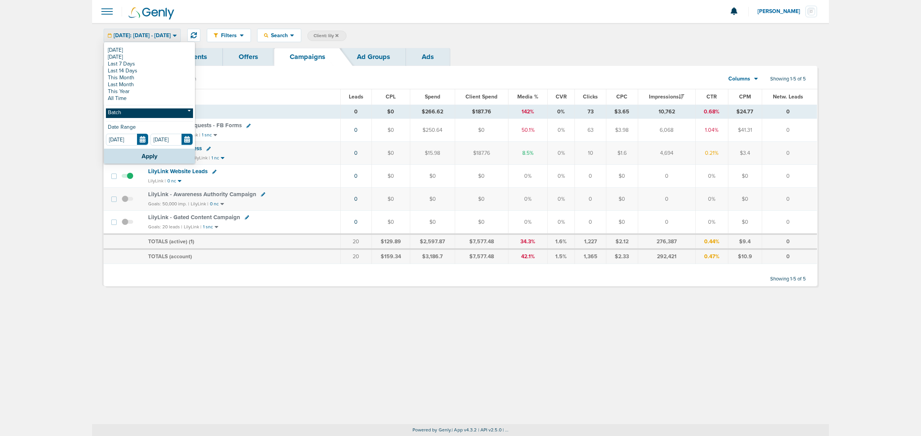
click at [152, 112] on link "Batch" at bounding box center [149, 114] width 87 height 10
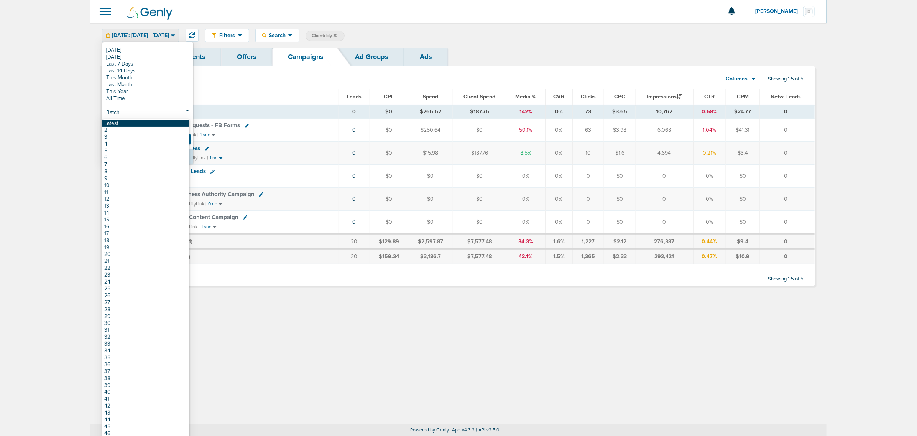
click at [148, 123] on link "Latest" at bounding box center [145, 123] width 87 height 7
